Goal: Transaction & Acquisition: Purchase product/service

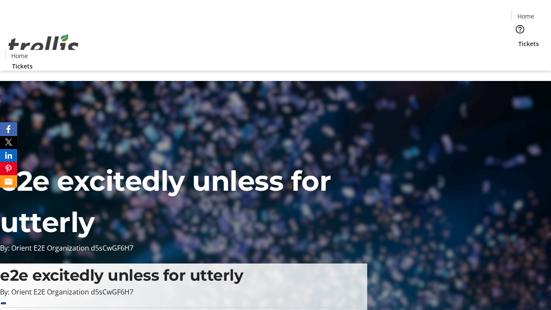
click at [518, 39] on span "Tickets" at bounding box center [528, 43] width 21 height 9
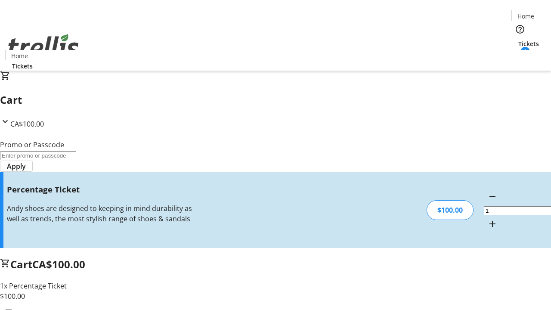
type input "BAR"
